Goal: Information Seeking & Learning: Learn about a topic

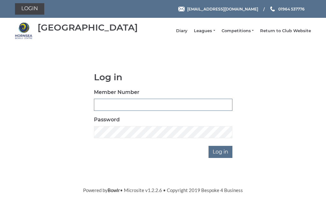
click at [128, 107] on input "Member Number" at bounding box center [163, 105] width 139 height 12
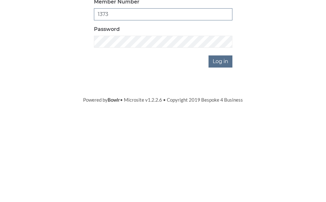
type input "1373"
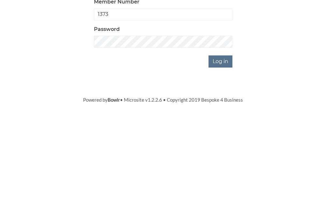
click at [229, 146] on input "Log in" at bounding box center [221, 152] width 24 height 12
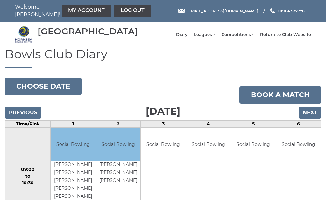
click at [215, 37] on link "Leagues" at bounding box center [204, 35] width 21 height 6
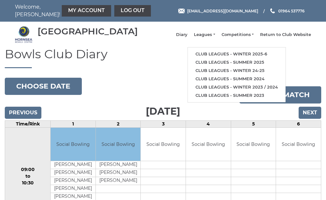
click at [232, 58] on link "Club leagues - Winter 2025-6" at bounding box center [237, 54] width 98 height 8
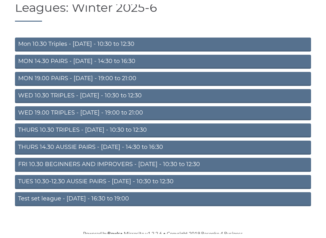
scroll to position [49, 0]
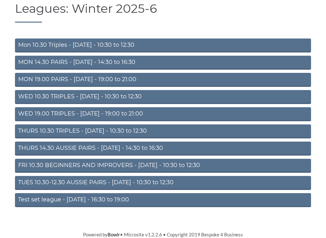
click at [71, 45] on link "Mon 10.30 Triples - Monday - 10:30 to 12:30" at bounding box center [163, 46] width 296 height 14
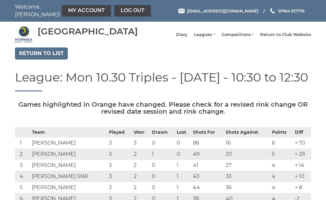
click at [215, 38] on link "Leagues" at bounding box center [204, 35] width 21 height 6
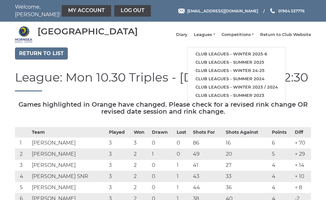
click at [237, 58] on link "Club leagues - Winter 2025-6" at bounding box center [237, 54] width 98 height 8
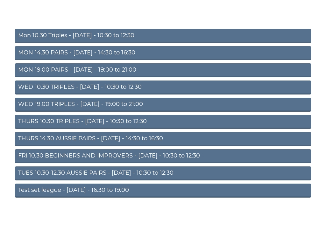
scroll to position [50, 0]
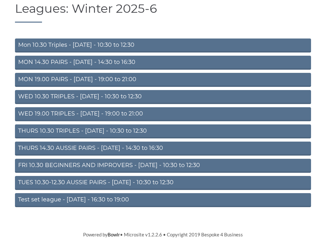
click at [69, 150] on link "THURS 14.30 AUSSIE PAIRS - [DATE] - 14:30 to 16:30" at bounding box center [163, 149] width 296 height 14
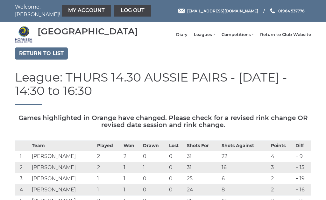
click at [215, 38] on link "Leagues" at bounding box center [204, 35] width 21 height 6
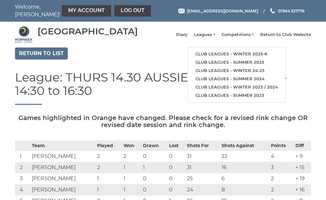
click at [235, 56] on link "Club leagues - Winter 2025-6" at bounding box center [237, 54] width 98 height 8
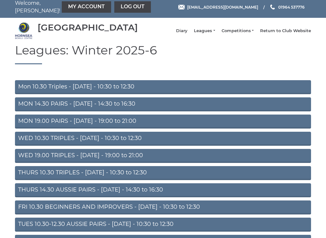
scroll to position [4, 0]
click at [78, 142] on link "WED 10.30 TRIPLES - [DATE] - 10:30 to 12:30" at bounding box center [163, 139] width 296 height 14
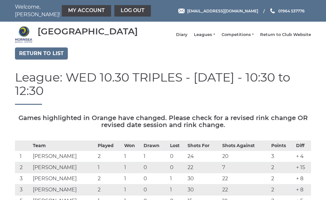
click at [69, 9] on link "My Account" at bounding box center [86, 10] width 49 height 11
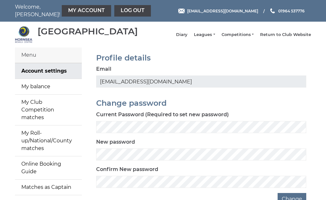
click at [45, 92] on link "My balance" at bounding box center [48, 86] width 67 height 15
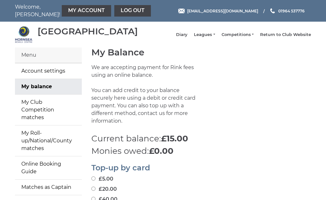
click at [114, 12] on link "Log out" at bounding box center [132, 10] width 37 height 11
